Goal: Information Seeking & Learning: Check status

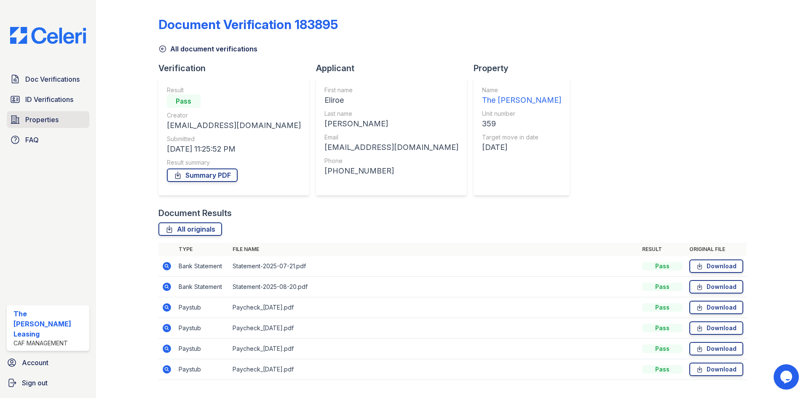
scroll to position [19, 0]
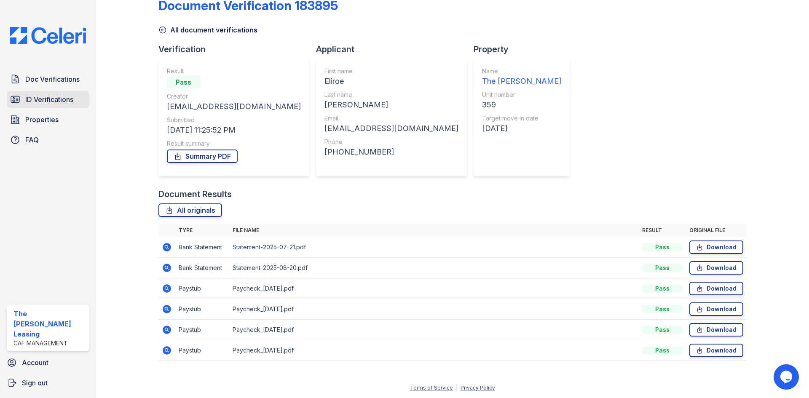
click at [37, 103] on span "ID Verifications" at bounding box center [49, 99] width 48 height 10
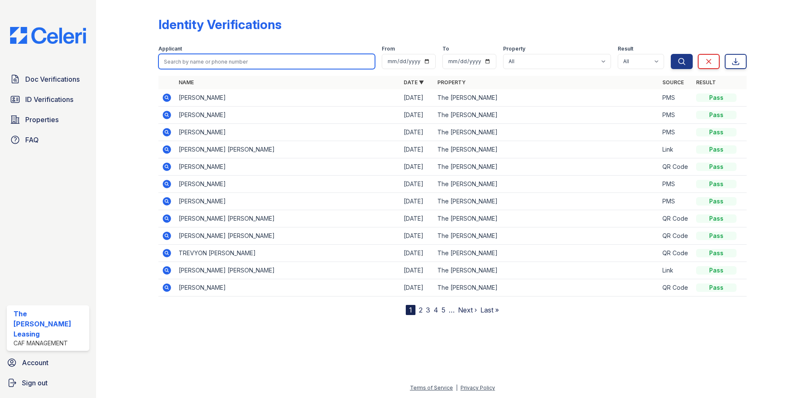
click at [212, 63] on input "search" at bounding box center [266, 61] width 217 height 15
type input "jackson"
click at [671, 54] on button "Search" at bounding box center [682, 61] width 22 height 15
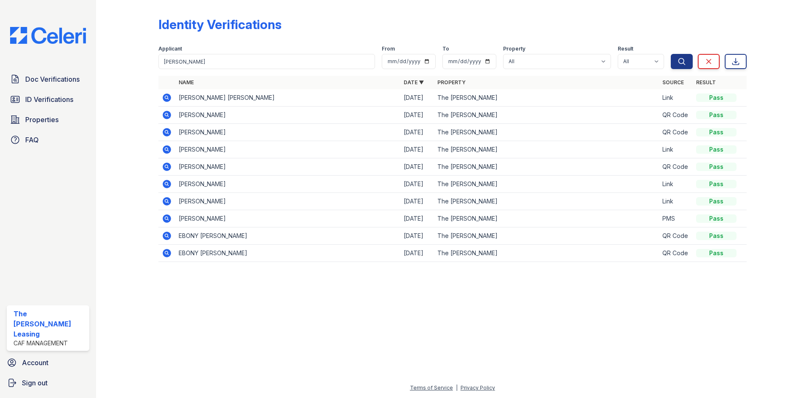
click at [167, 97] on icon at bounding box center [166, 97] width 2 height 2
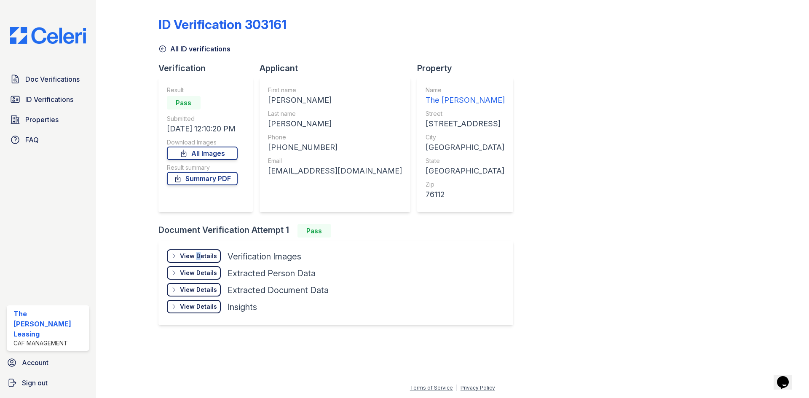
click at [197, 261] on div "View Details Details" at bounding box center [194, 255] width 54 height 13
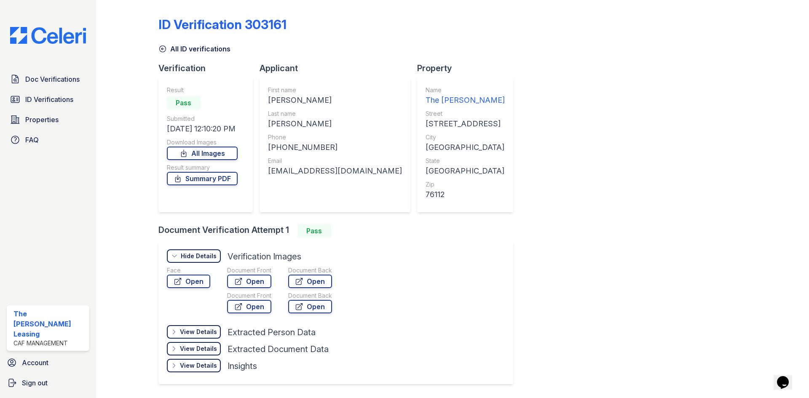
click at [199, 289] on div "Face Open" at bounding box center [188, 291] width 43 height 51
click at [198, 285] on link "Open" at bounding box center [188, 281] width 43 height 13
click at [248, 284] on link "Open" at bounding box center [249, 281] width 44 height 13
click at [43, 100] on span "ID Verifications" at bounding box center [49, 99] width 48 height 10
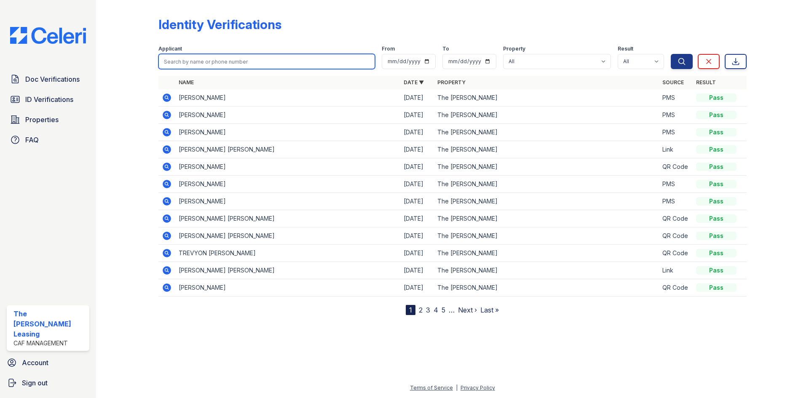
click at [225, 62] on input "search" at bounding box center [266, 61] width 217 height 15
type input "5938"
click at [671, 54] on button "Search" at bounding box center [682, 61] width 22 height 15
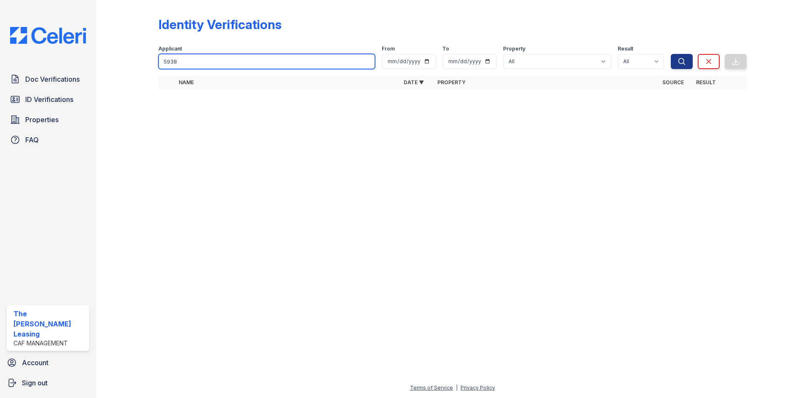
click at [238, 62] on input "5938" at bounding box center [266, 61] width 217 height 15
click at [252, 56] on input "search" at bounding box center [266, 61] width 217 height 15
click at [211, 59] on input "search" at bounding box center [266, 61] width 217 height 15
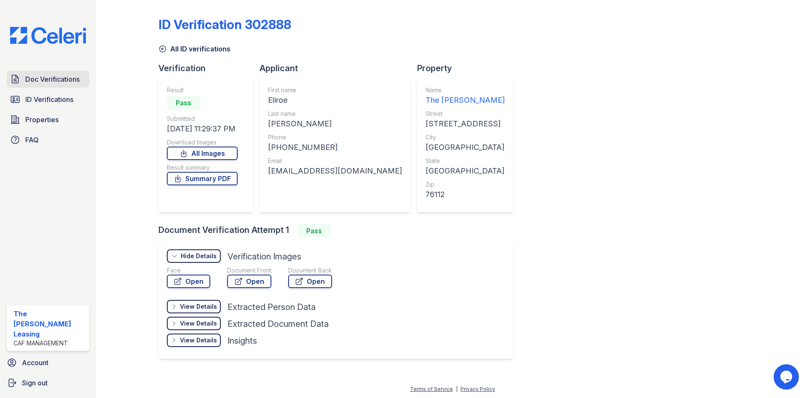
click at [41, 76] on span "Doc Verifications" at bounding box center [52, 79] width 54 height 10
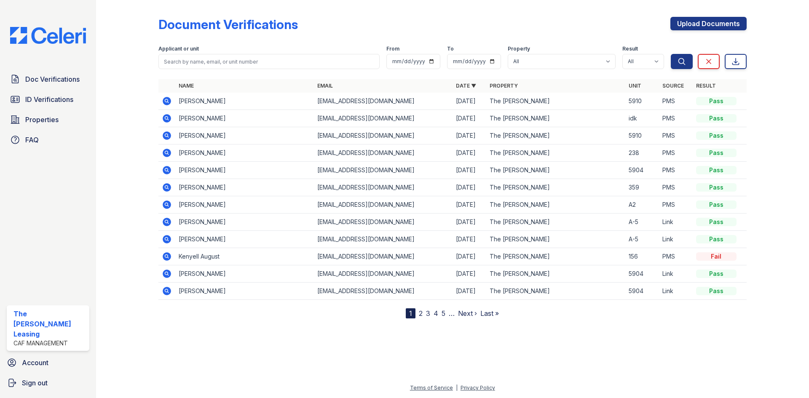
click at [166, 258] on icon at bounding box center [167, 256] width 8 height 8
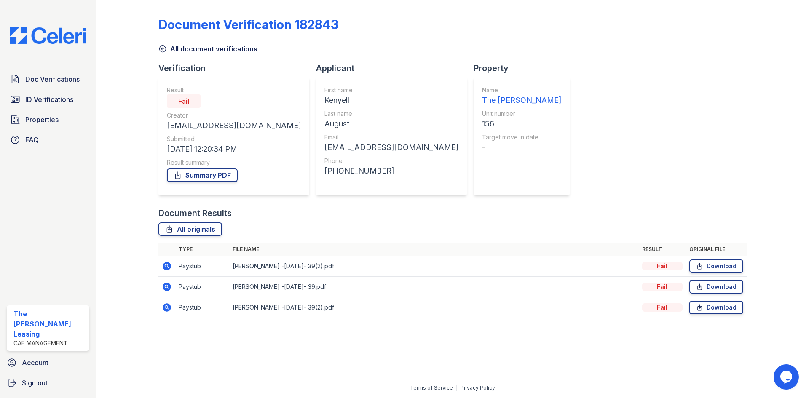
click at [164, 265] on icon at bounding box center [167, 266] width 8 height 8
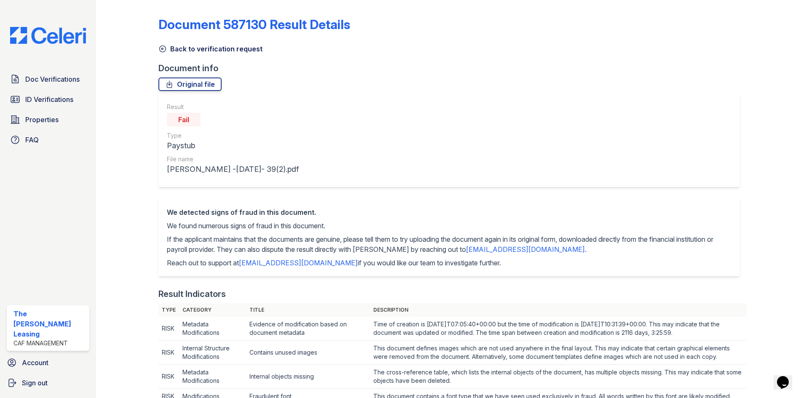
click at [162, 51] on icon at bounding box center [162, 49] width 8 height 8
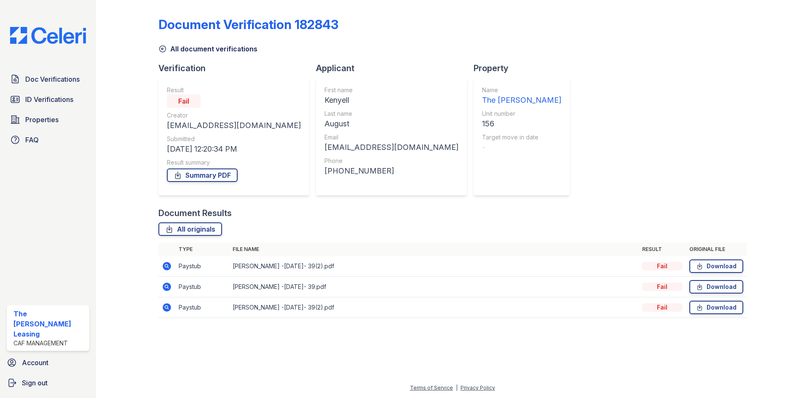
click at [168, 268] on icon at bounding box center [167, 266] width 8 height 8
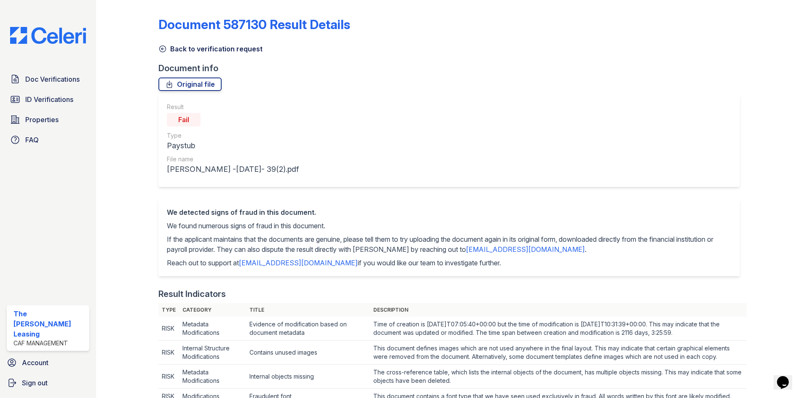
click at [161, 50] on icon at bounding box center [162, 49] width 8 height 8
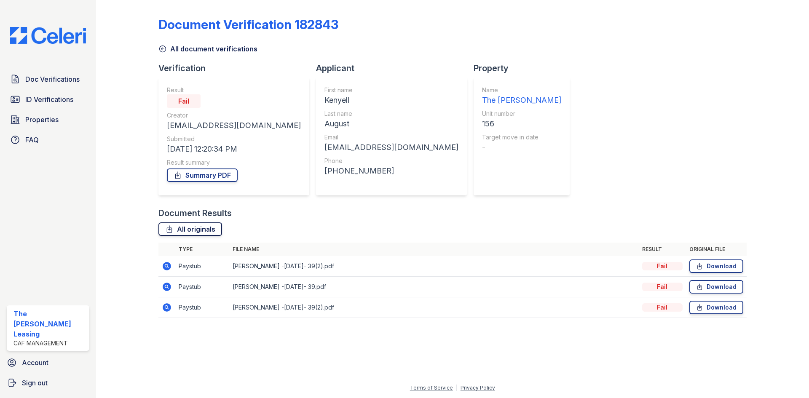
click at [214, 229] on link "All originals" at bounding box center [190, 228] width 64 height 13
click at [159, 49] on icon at bounding box center [162, 49] width 8 height 8
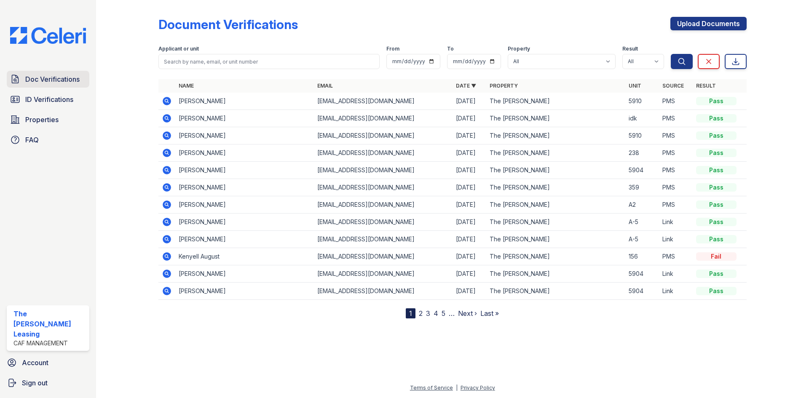
click at [37, 77] on span "Doc Verifications" at bounding box center [52, 79] width 54 height 10
click at [418, 310] on nav "1 2 3 4 5 … Next › Last »" at bounding box center [452, 313] width 93 height 10
click at [419, 313] on link "2" at bounding box center [421, 313] width 4 height 8
click at [449, 313] on nav "« First ‹ Prev 1 2 3 4 5 6 … Next › Last »" at bounding box center [452, 313] width 145 height 10
click at [447, 312] on link "3" at bounding box center [446, 313] width 4 height 8
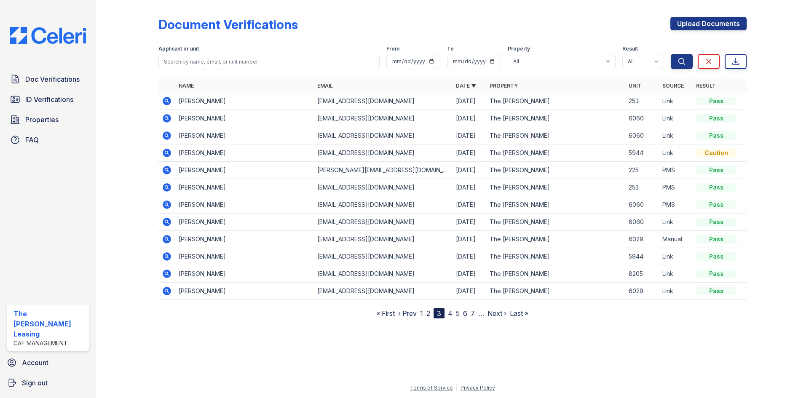
click at [421, 312] on link "1" at bounding box center [421, 313] width 3 height 8
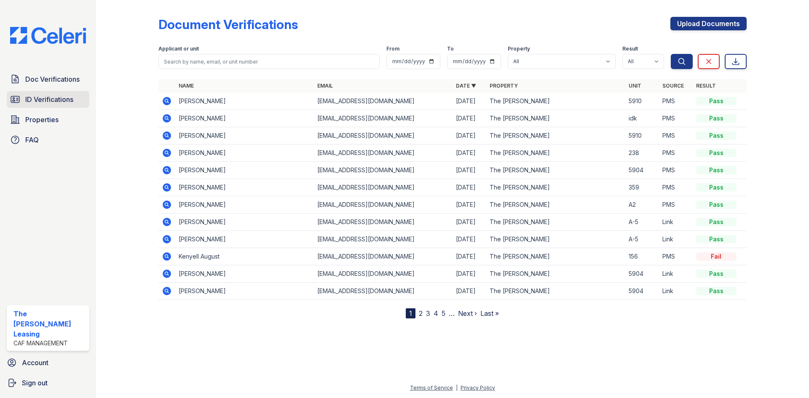
click at [30, 104] on span "ID Verifications" at bounding box center [49, 99] width 48 height 10
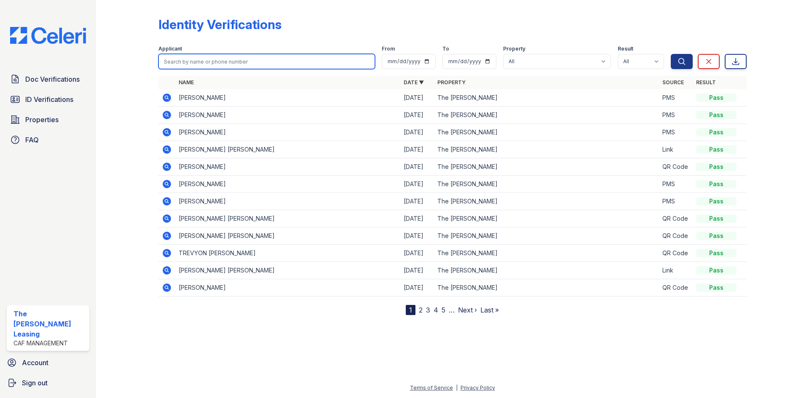
click at [217, 57] on input "search" at bounding box center [266, 61] width 217 height 15
type input "august"
click at [671, 54] on button "Search" at bounding box center [682, 61] width 22 height 15
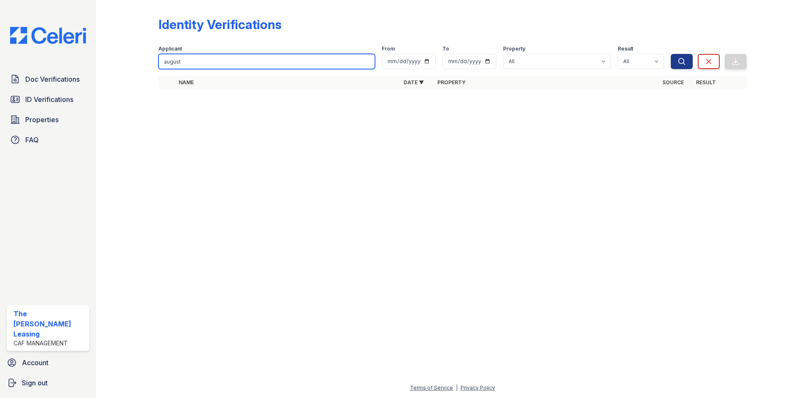
click at [192, 64] on input "august" at bounding box center [266, 61] width 217 height 15
type input "august"
click at [671, 54] on button "Search" at bounding box center [682, 61] width 22 height 15
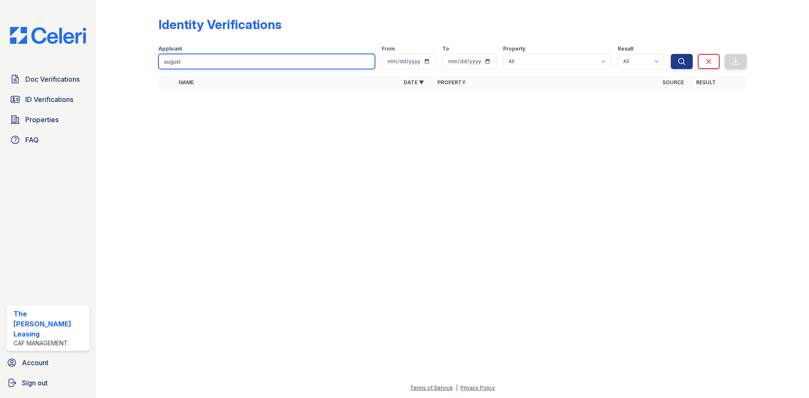
click at [203, 54] on input "august" at bounding box center [266, 61] width 217 height 15
type input "156"
click at [671, 54] on button "Search" at bounding box center [682, 61] width 22 height 15
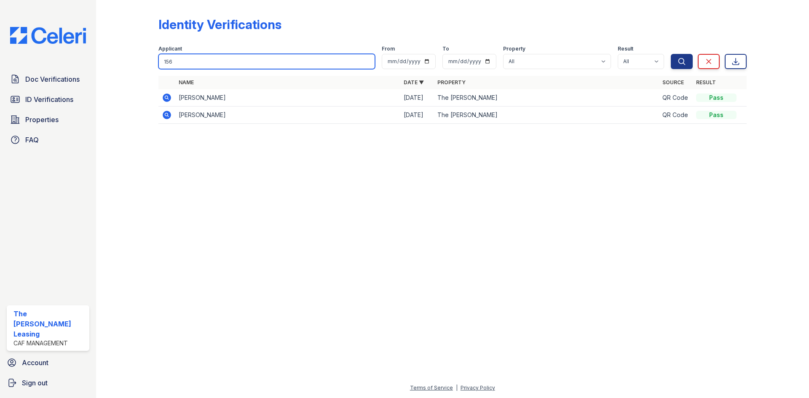
click at [370, 63] on input "156" at bounding box center [266, 61] width 217 height 15
click at [364, 62] on input "156" at bounding box center [266, 61] width 217 height 15
click at [367, 61] on input "156" at bounding box center [266, 61] width 217 height 15
